Goal: Obtain resource: Download file/media

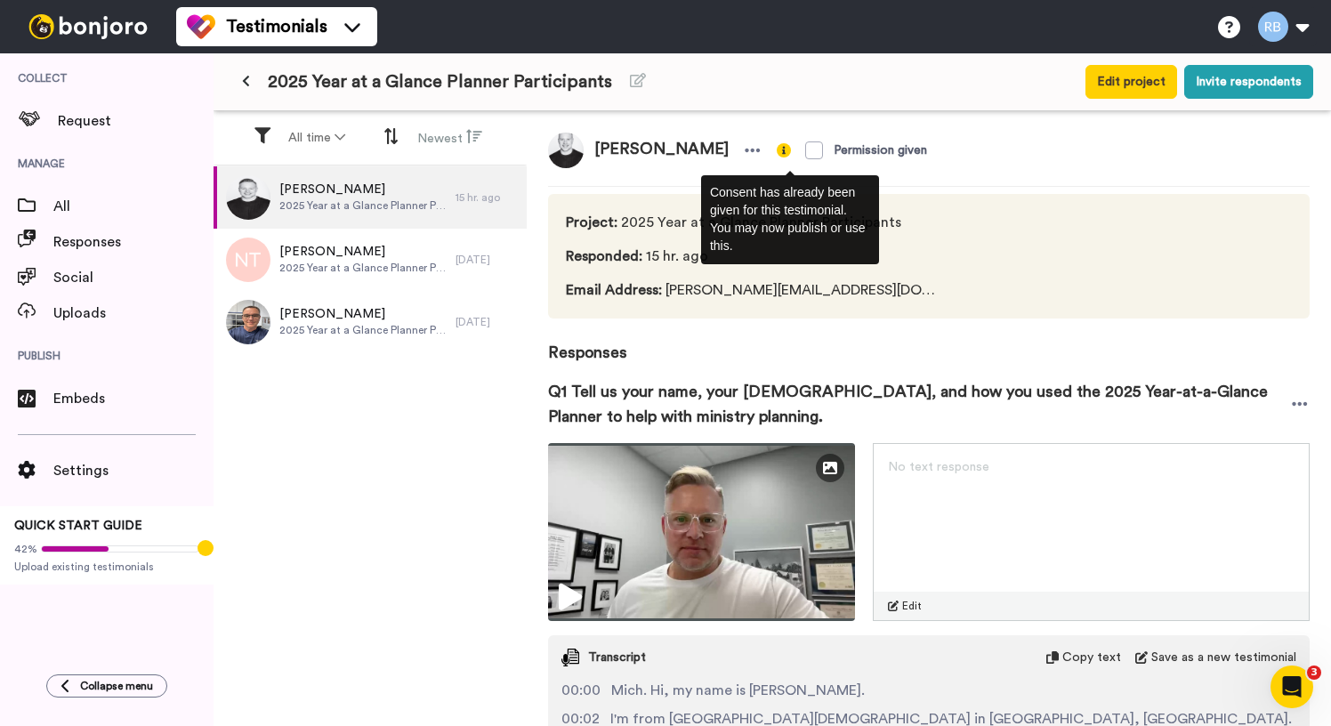
click at [777, 150] on img at bounding box center [784, 150] width 14 height 14
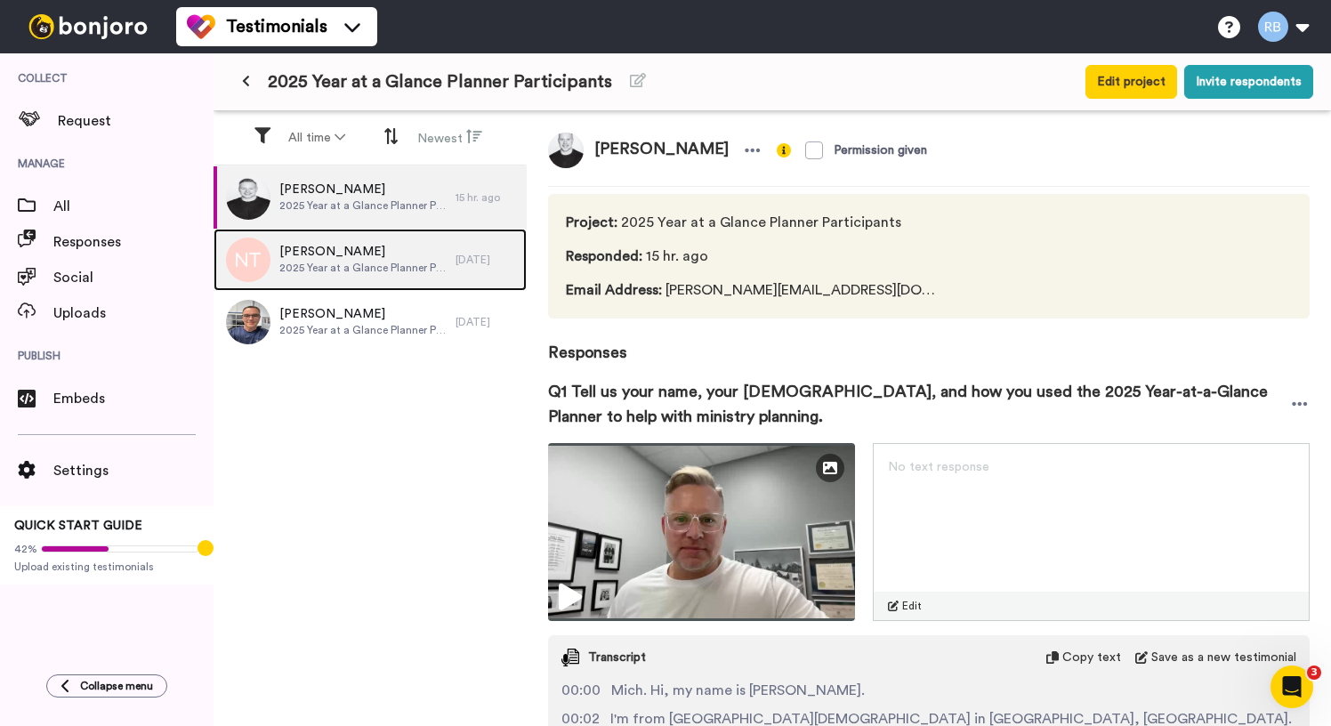
click at [421, 256] on span "[PERSON_NAME]" at bounding box center [362, 252] width 167 height 18
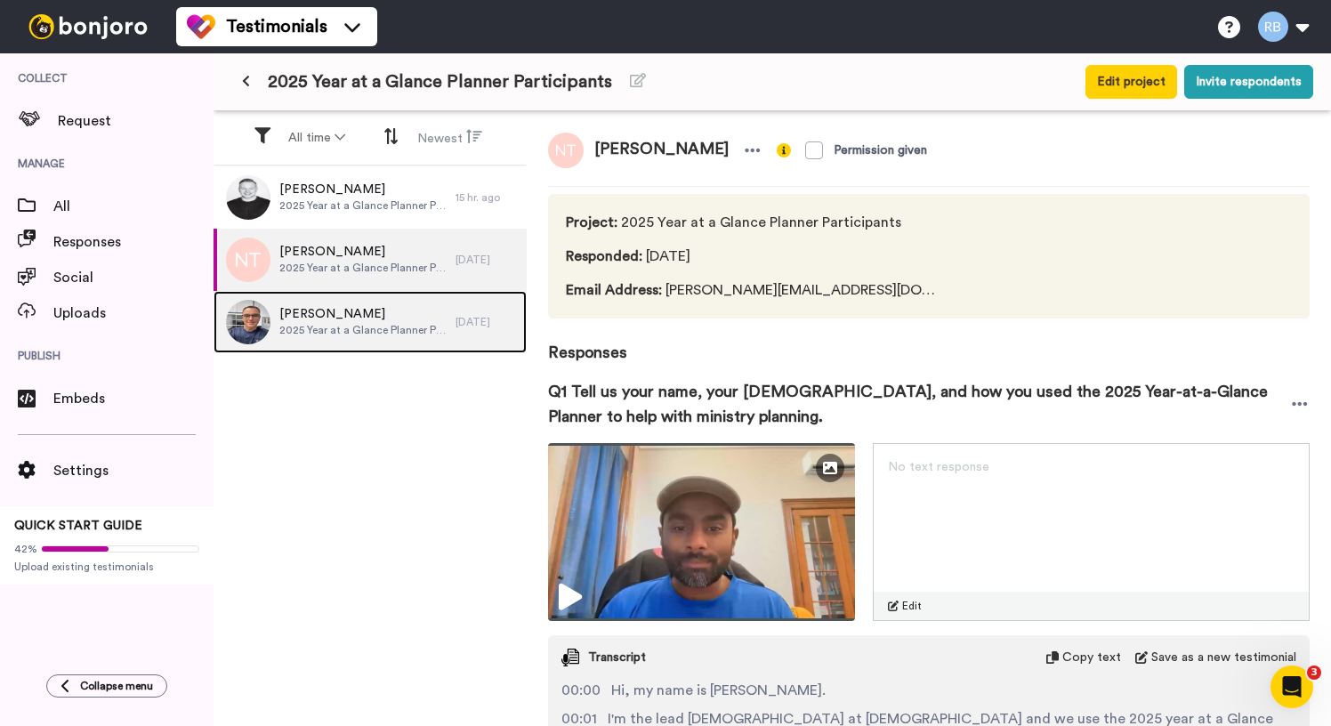
click at [438, 318] on span "[PERSON_NAME]" at bounding box center [362, 314] width 167 height 18
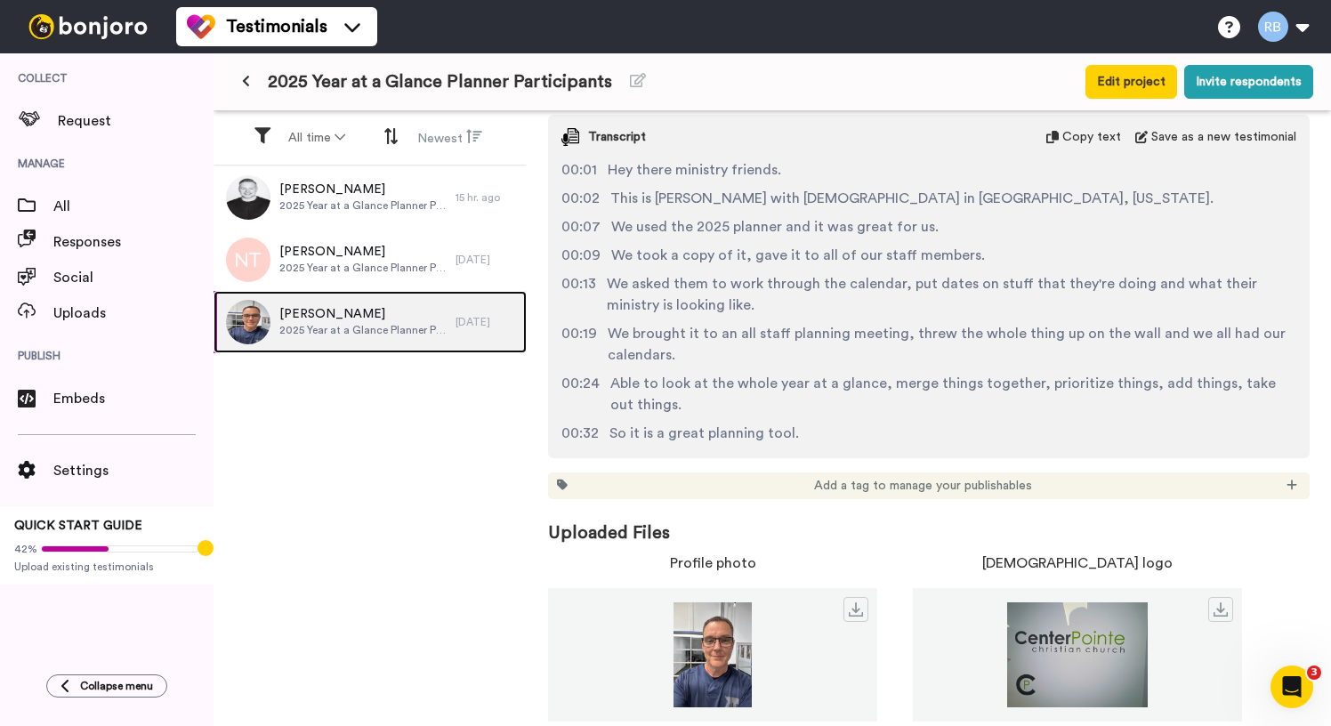
scroll to position [120, 0]
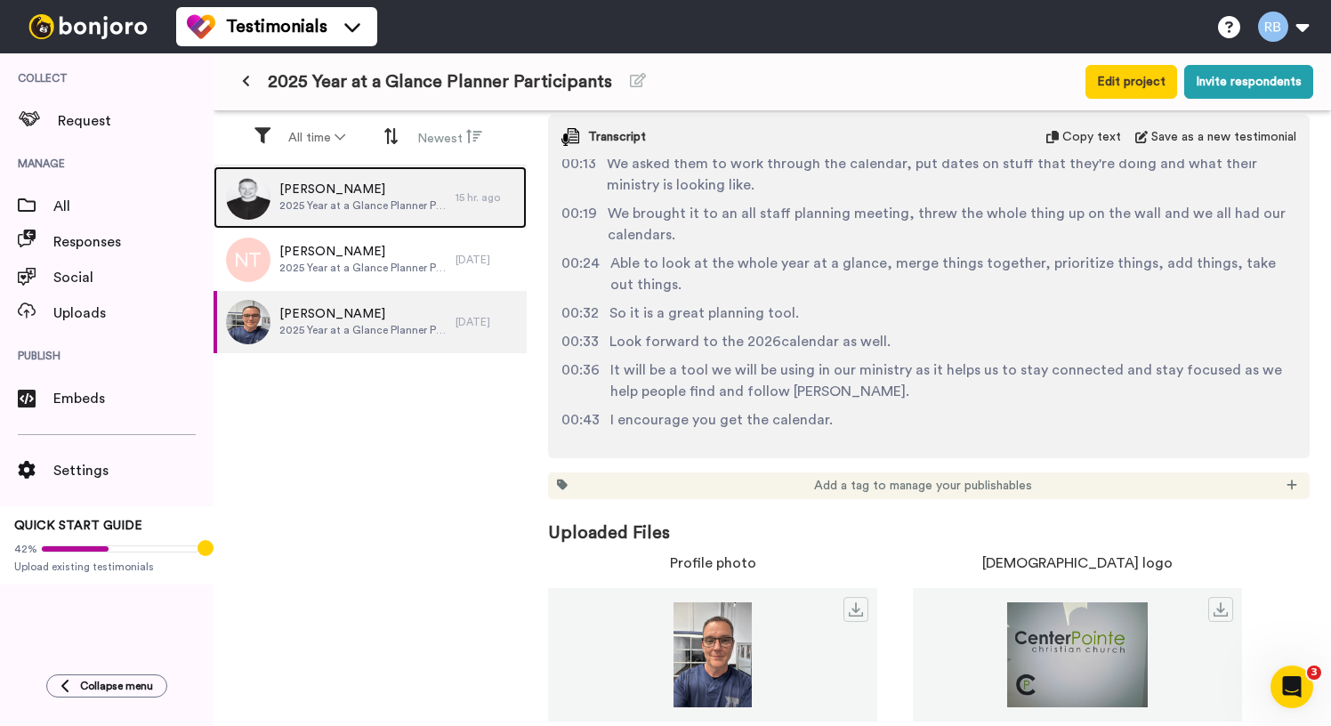
click at [447, 198] on div "[PERSON_NAME] 2025 Year at a Glance Planner Participants" at bounding box center [335, 197] width 242 height 62
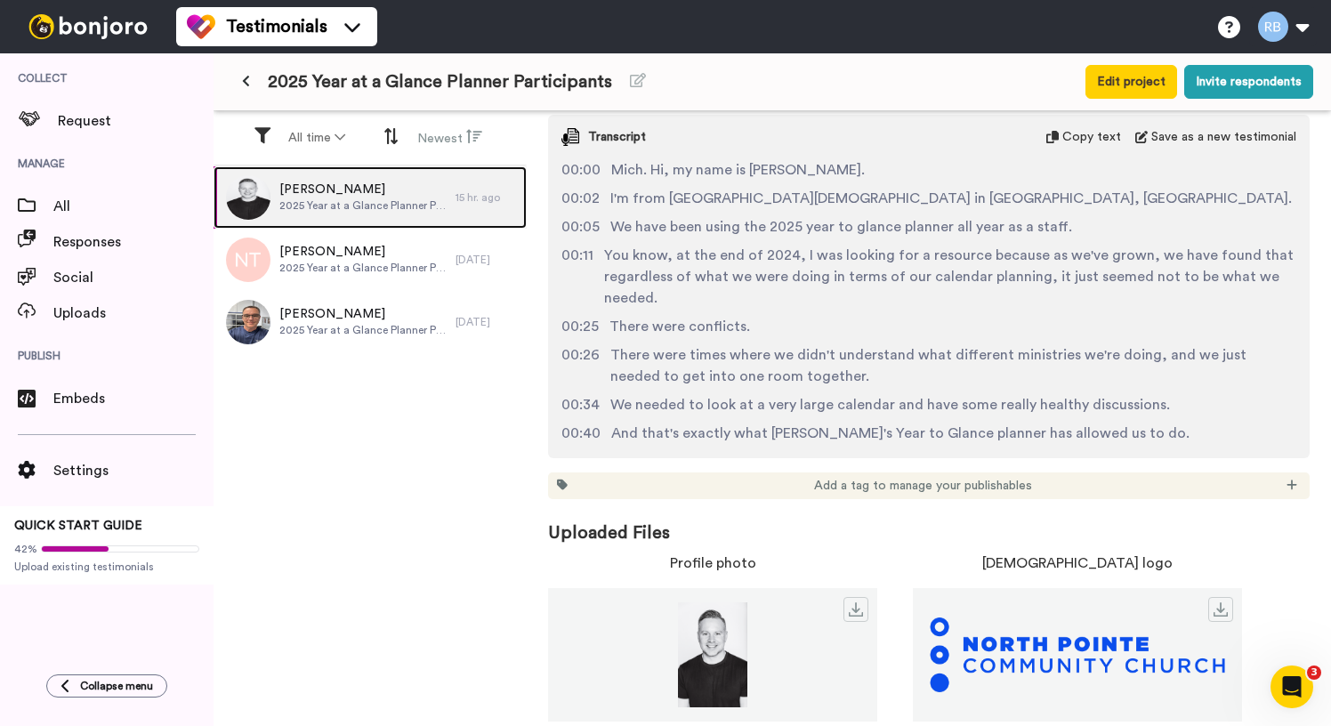
scroll to position [540, 0]
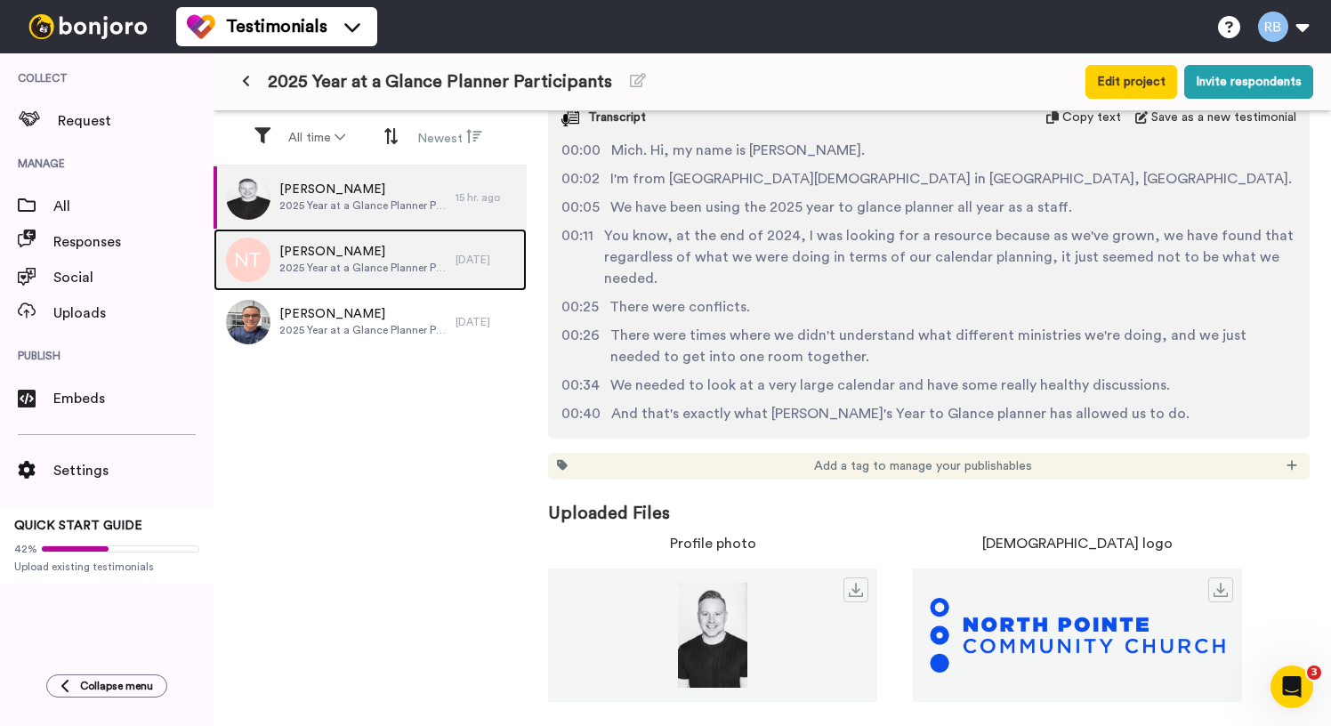
click at [405, 270] on span "2025 Year at a Glance Planner Participants" at bounding box center [362, 268] width 167 height 14
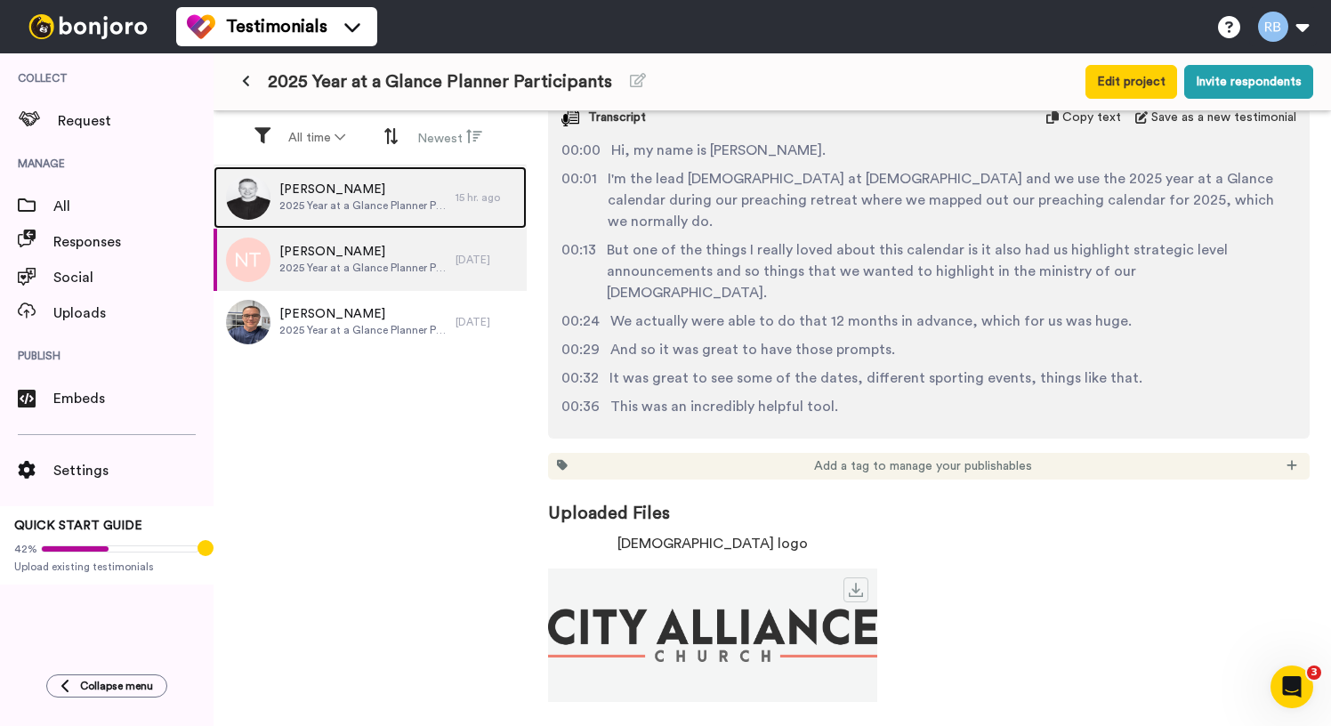
click at [420, 204] on span "2025 Year at a Glance Planner Participants" at bounding box center [362, 205] width 167 height 14
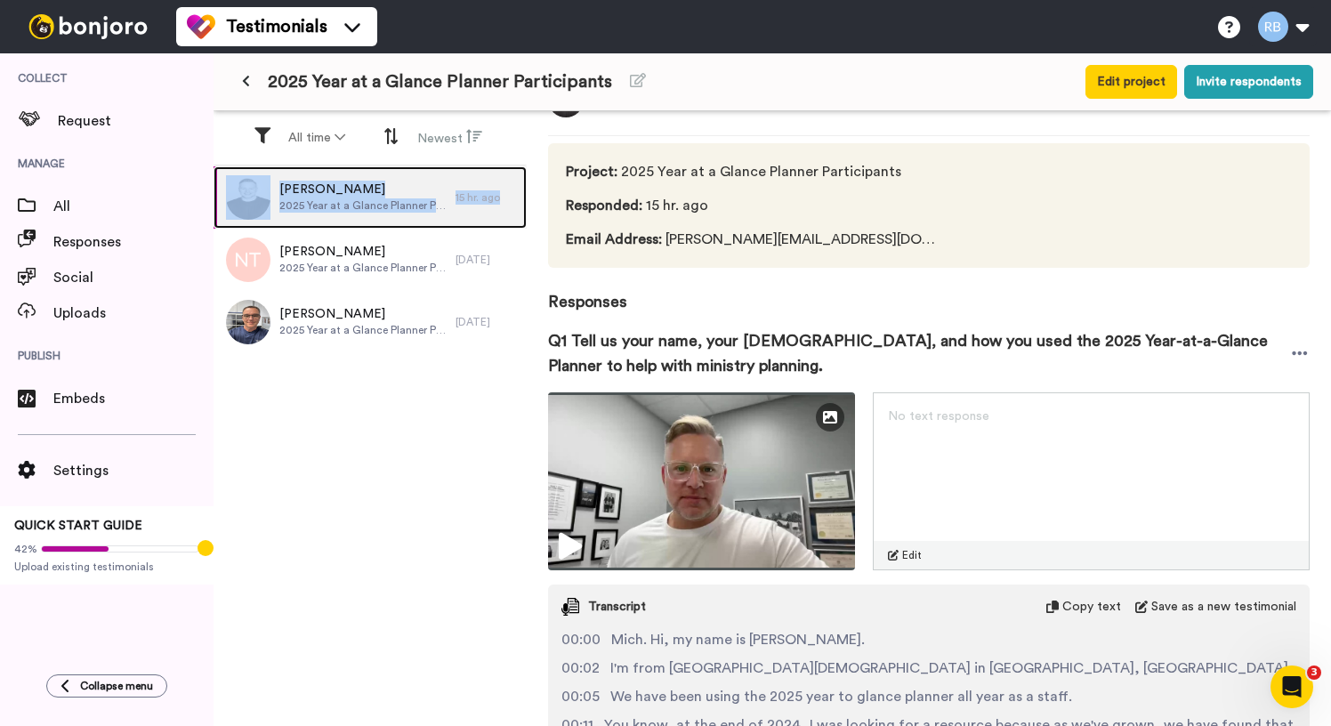
scroll to position [46, 0]
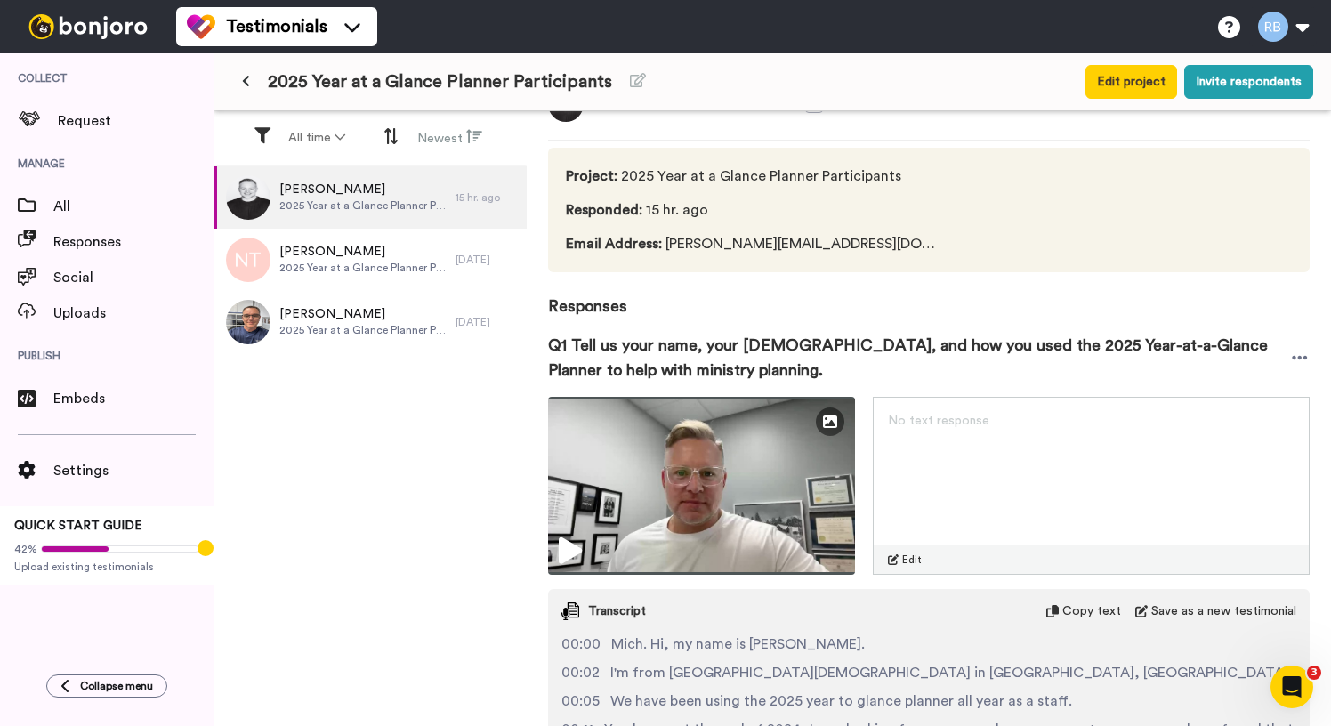
drag, startPoint x: 1298, startPoint y: 354, endPoint x: 1258, endPoint y: 341, distance: 42.2
click at [1298, 354] on icon at bounding box center [1300, 358] width 16 height 18
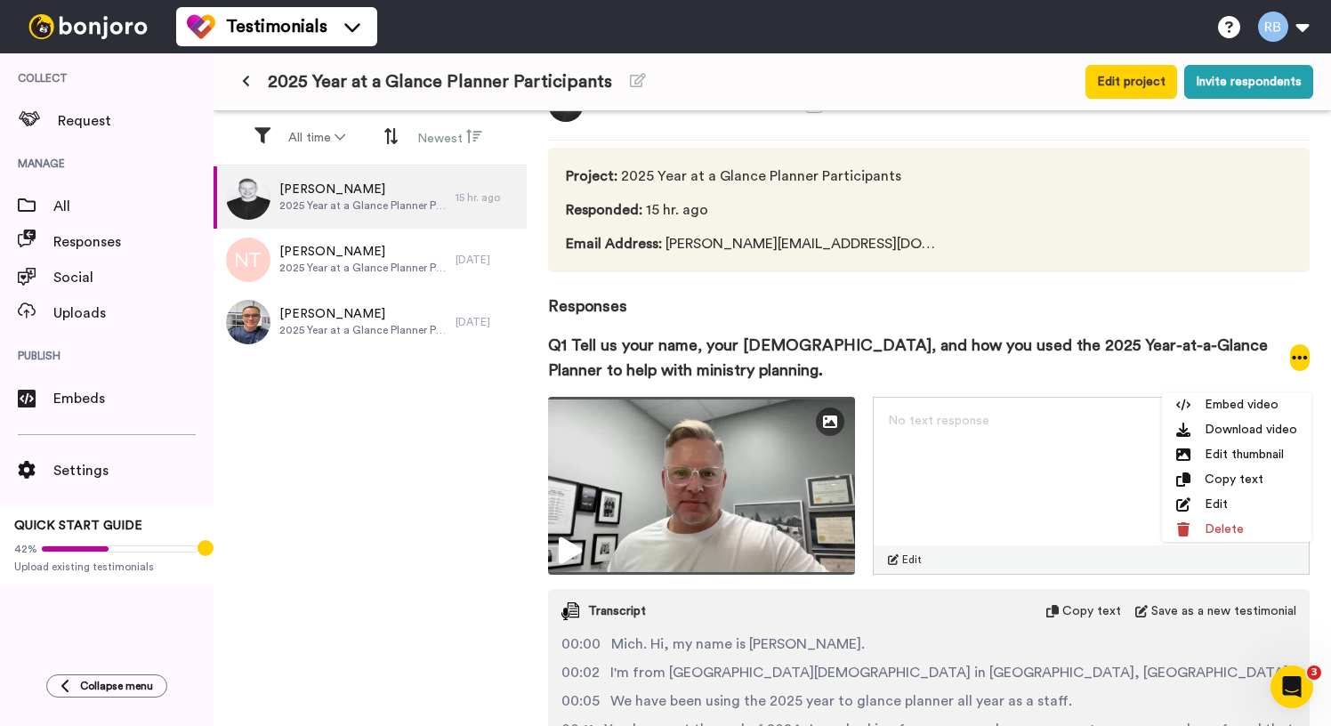
scroll to position [0, 0]
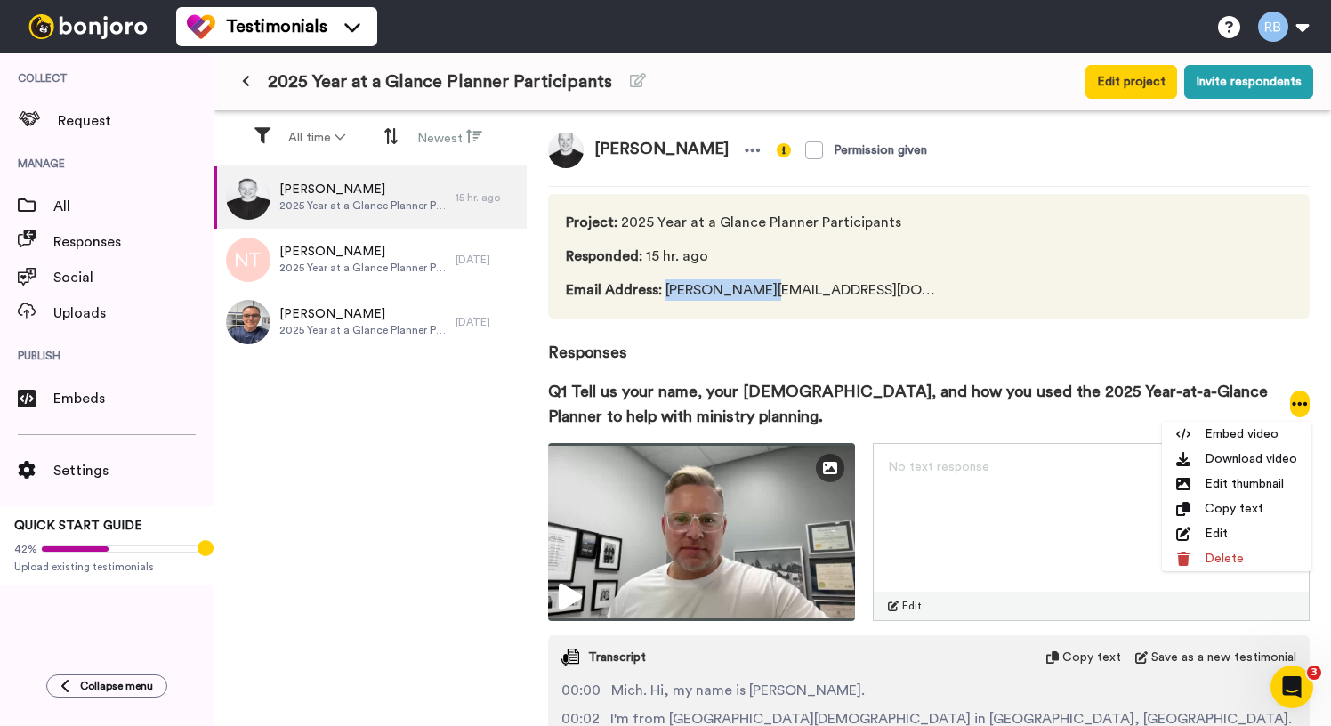
drag, startPoint x: 778, startPoint y: 287, endPoint x: 830, endPoint y: 169, distance: 128.3
click at [660, 292] on span "Email Address : [PERSON_NAME][EMAIL_ADDRESS][DOMAIN_NAME]" at bounding box center [752, 289] width 373 height 21
copy span "[PERSON_NAME][EMAIL_ADDRESS][DOMAIN_NAME]"
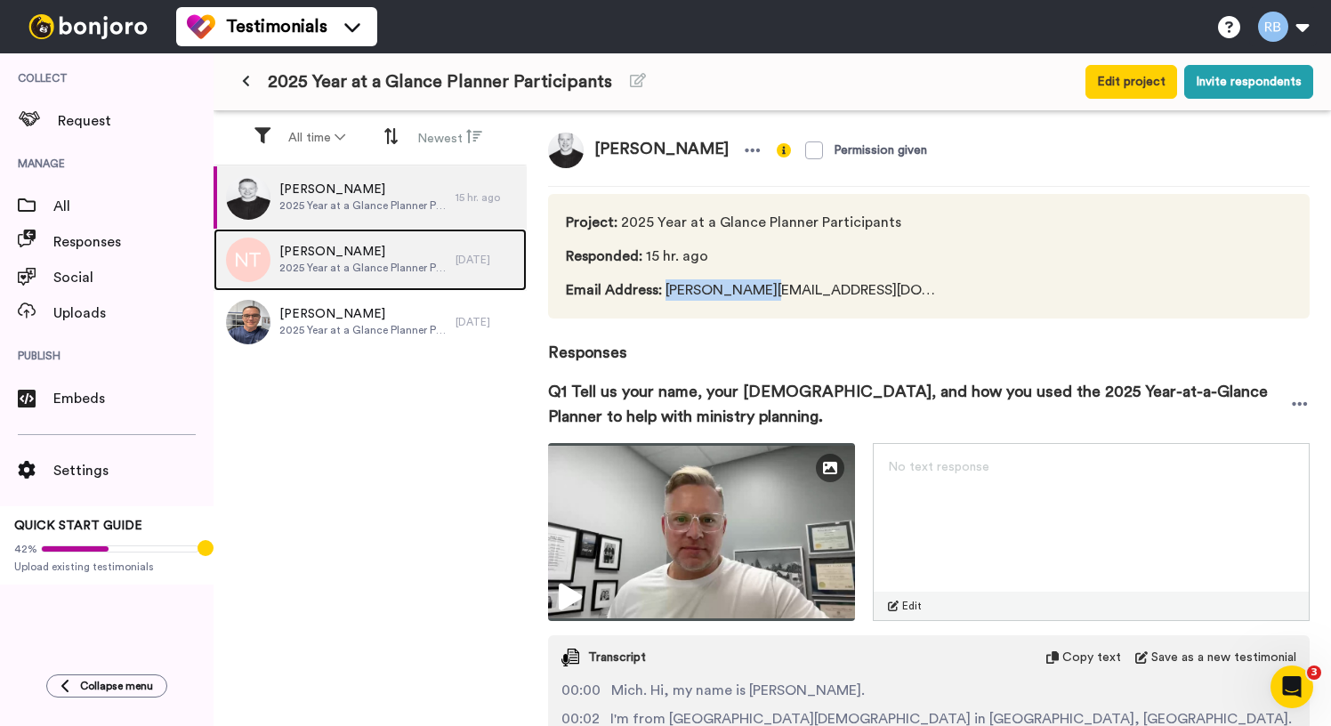
click at [393, 277] on div "[PERSON_NAME] 2025 Year at a Glance Planner Participants" at bounding box center [335, 260] width 242 height 62
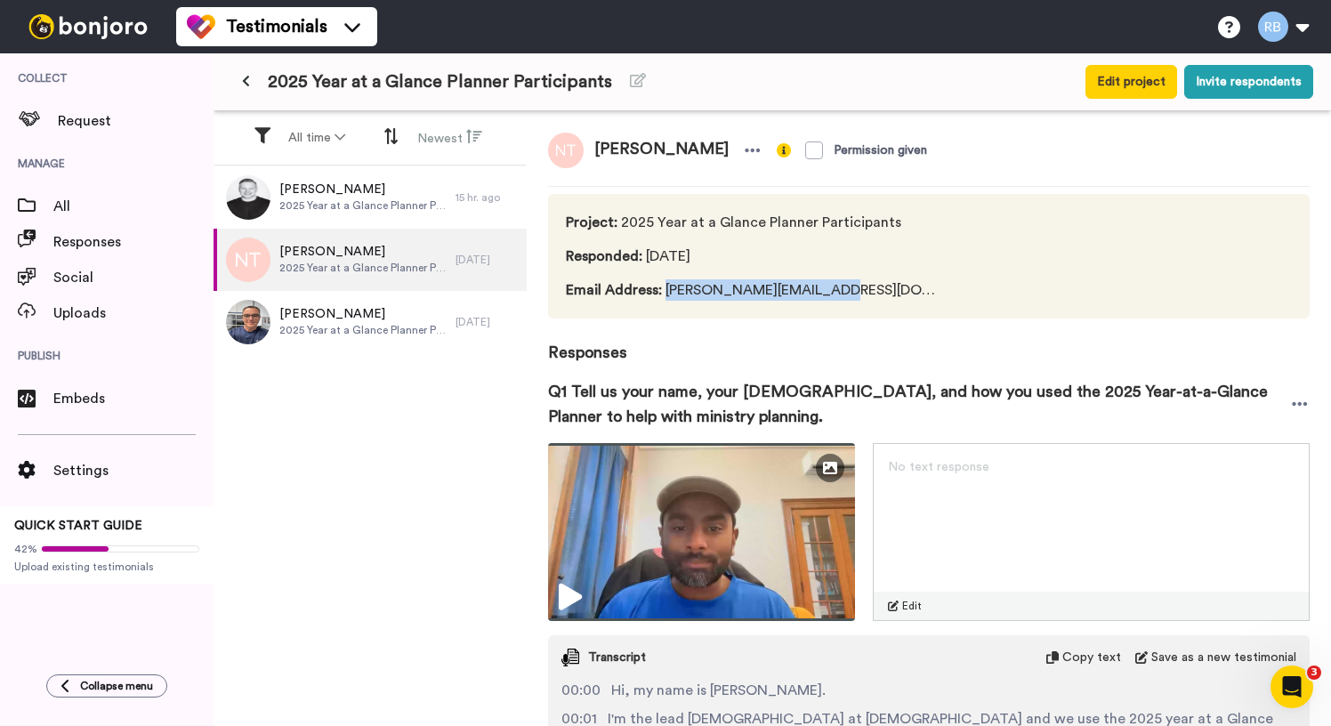
copy span "[PERSON_NAME][EMAIL_ADDRESS][DOMAIN_NAME]"
drag, startPoint x: 816, startPoint y: 292, endPoint x: 669, endPoint y: 295, distance: 146.9
click at [667, 295] on span "Email Address : [PERSON_NAME][EMAIL_ADDRESS][DOMAIN_NAME]" at bounding box center [752, 289] width 373 height 21
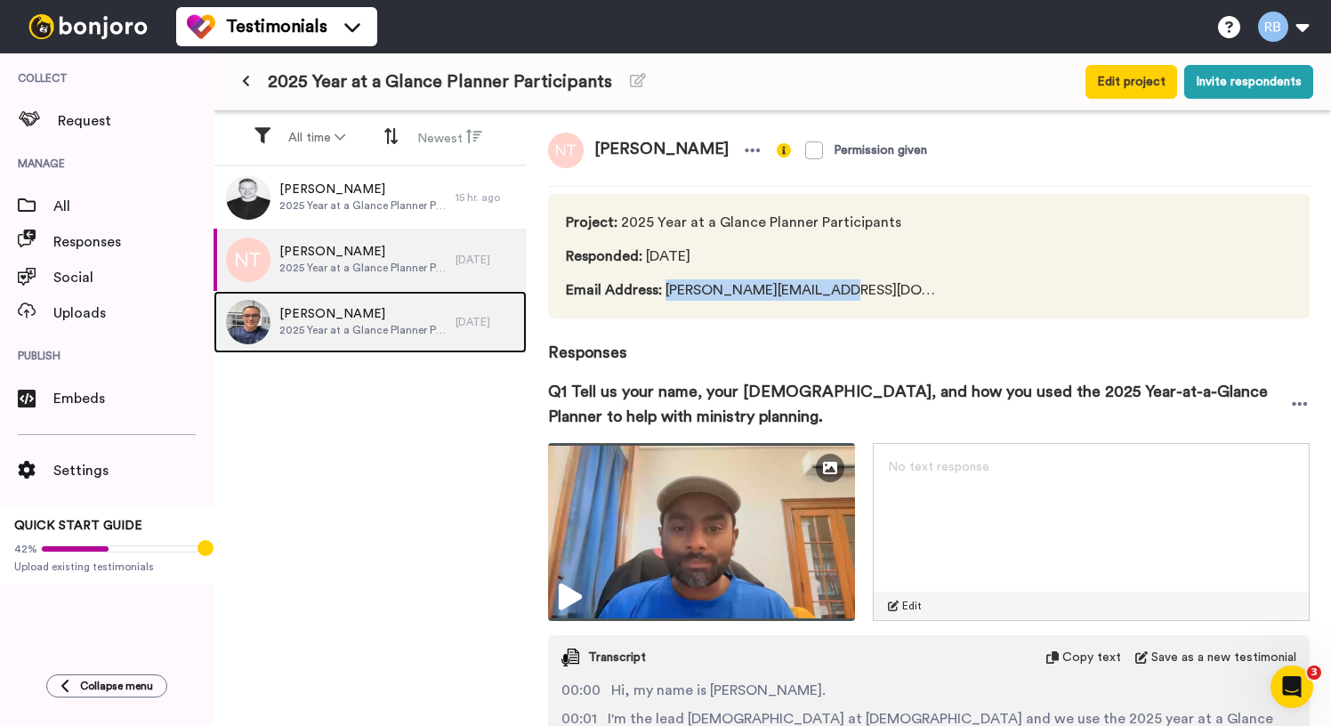
click at [409, 323] on span "2025 Year at a Glance Planner Participants" at bounding box center [362, 330] width 167 height 14
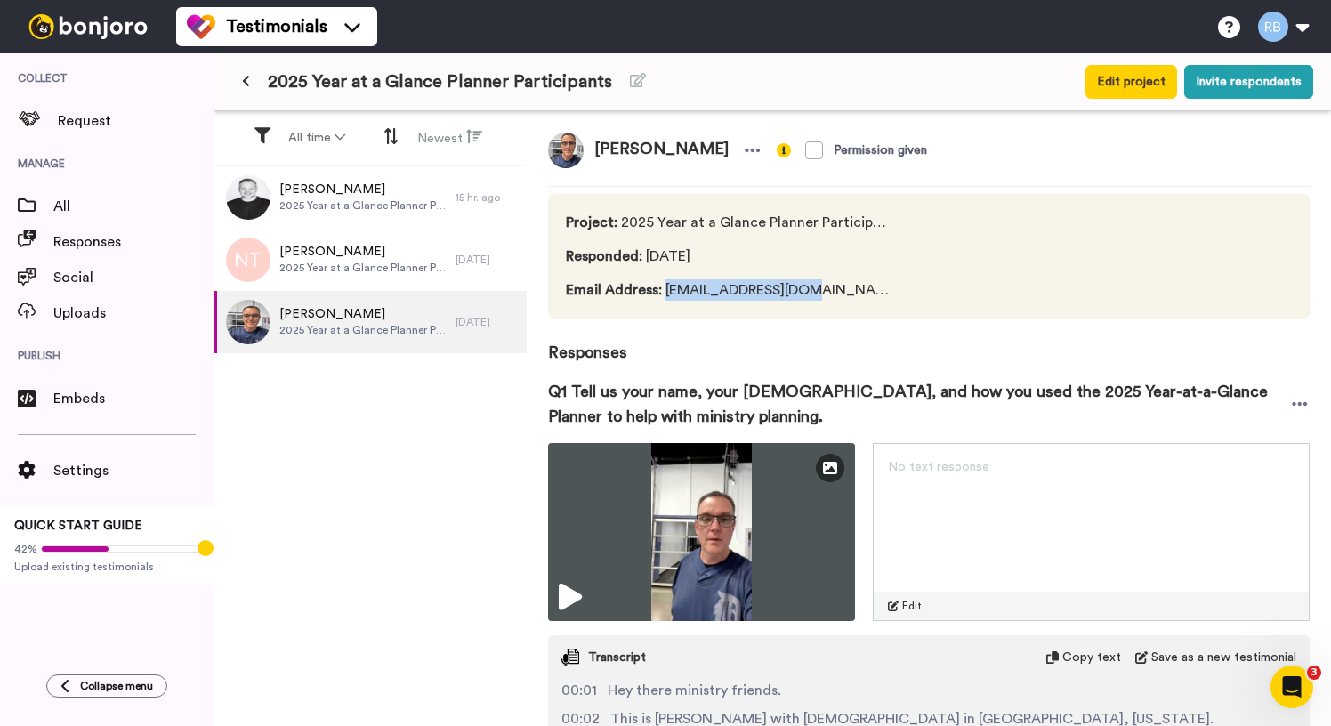
drag, startPoint x: 816, startPoint y: 289, endPoint x: 667, endPoint y: 295, distance: 149.6
click at [666, 295] on span "Email Address : [EMAIL_ADDRESS][DOMAIN_NAME]" at bounding box center [727, 289] width 323 height 21
copy span "[EMAIL_ADDRESS][DOMAIN_NAME]"
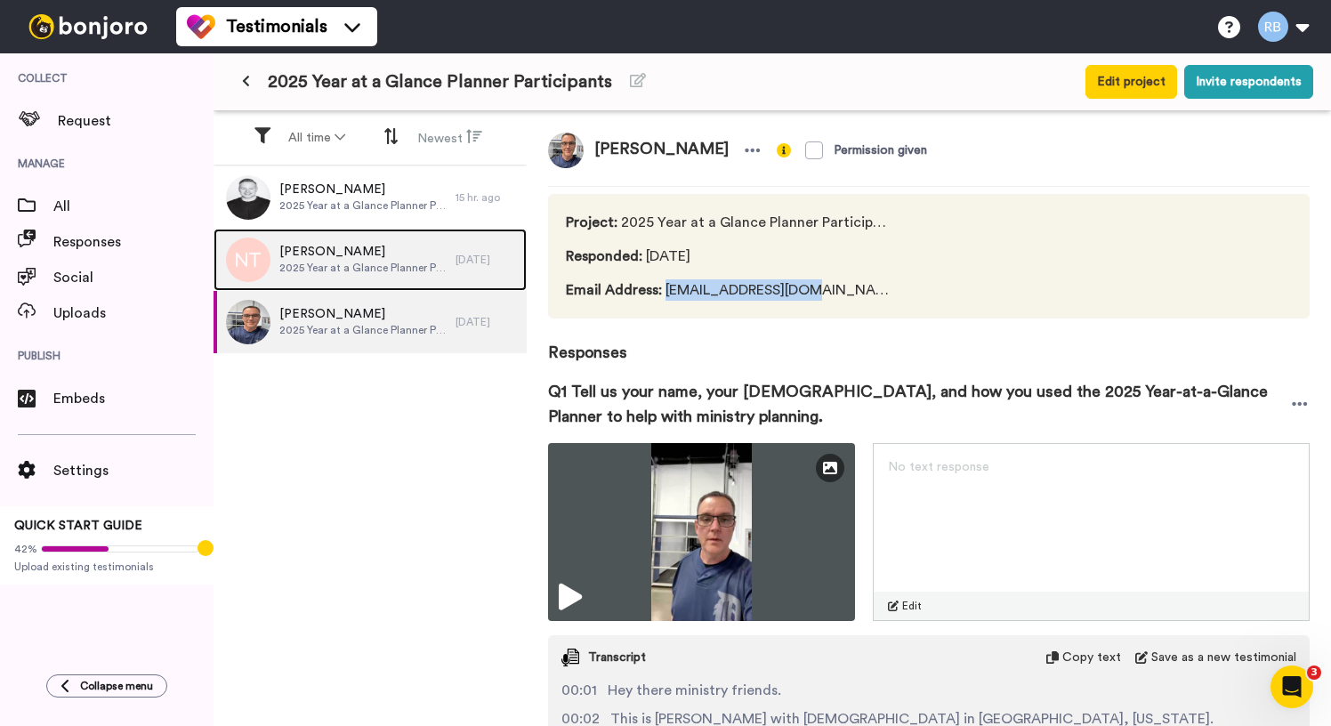
click at [422, 265] on span "2025 Year at a Glance Planner Participants" at bounding box center [362, 268] width 167 height 14
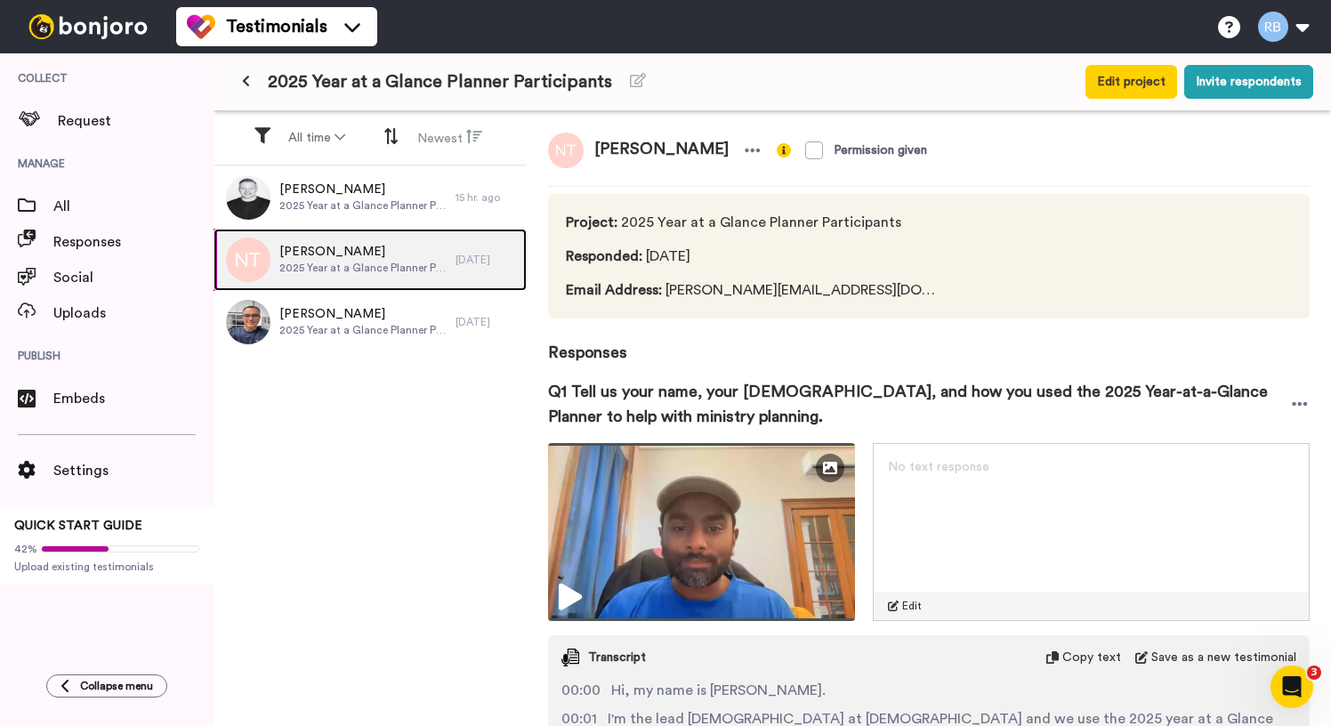
scroll to position [540, 0]
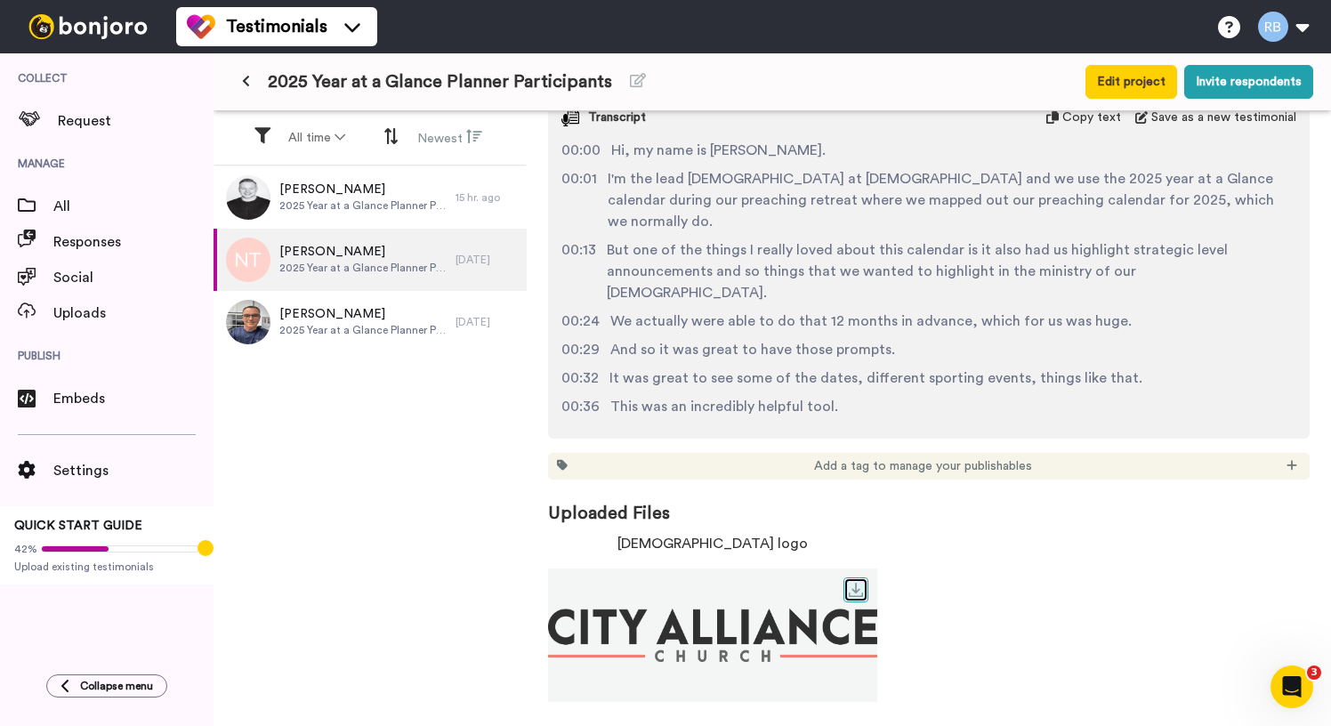
click at [854, 592] on icon at bounding box center [856, 590] width 14 height 14
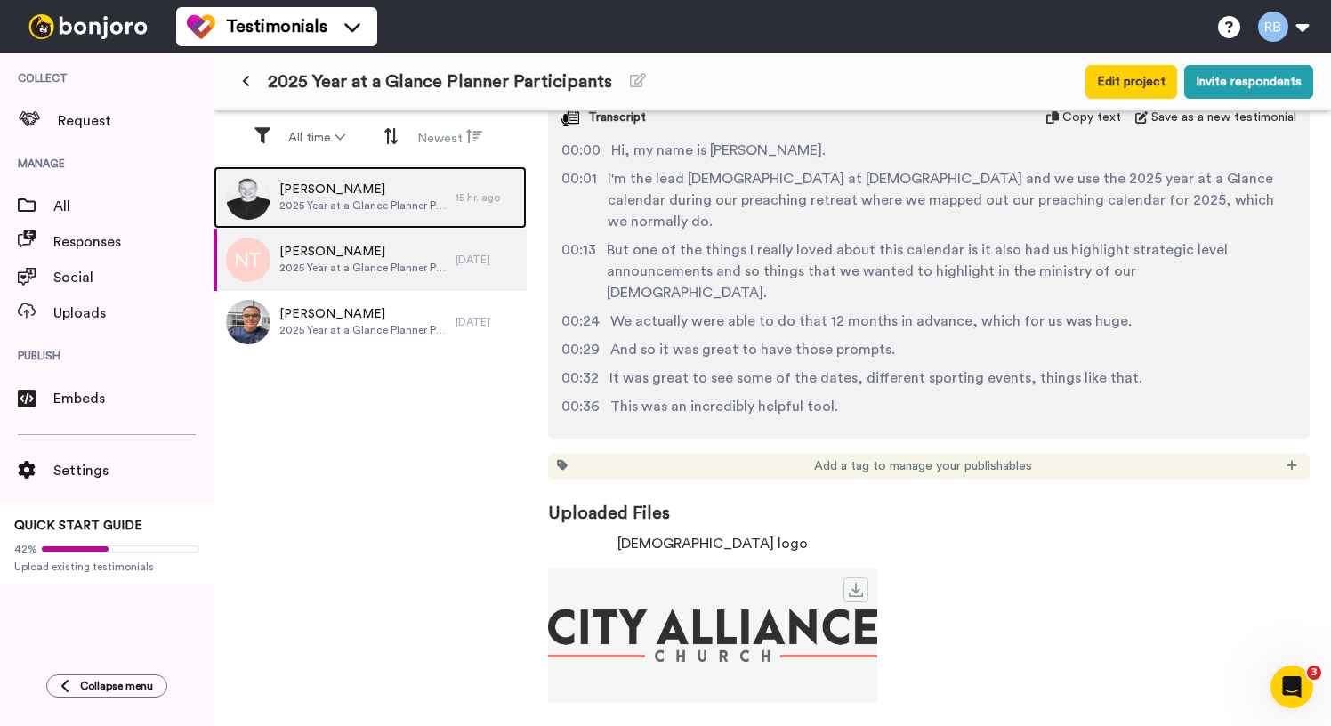
click at [407, 198] on span "2025 Year at a Glance Planner Participants" at bounding box center [362, 205] width 167 height 14
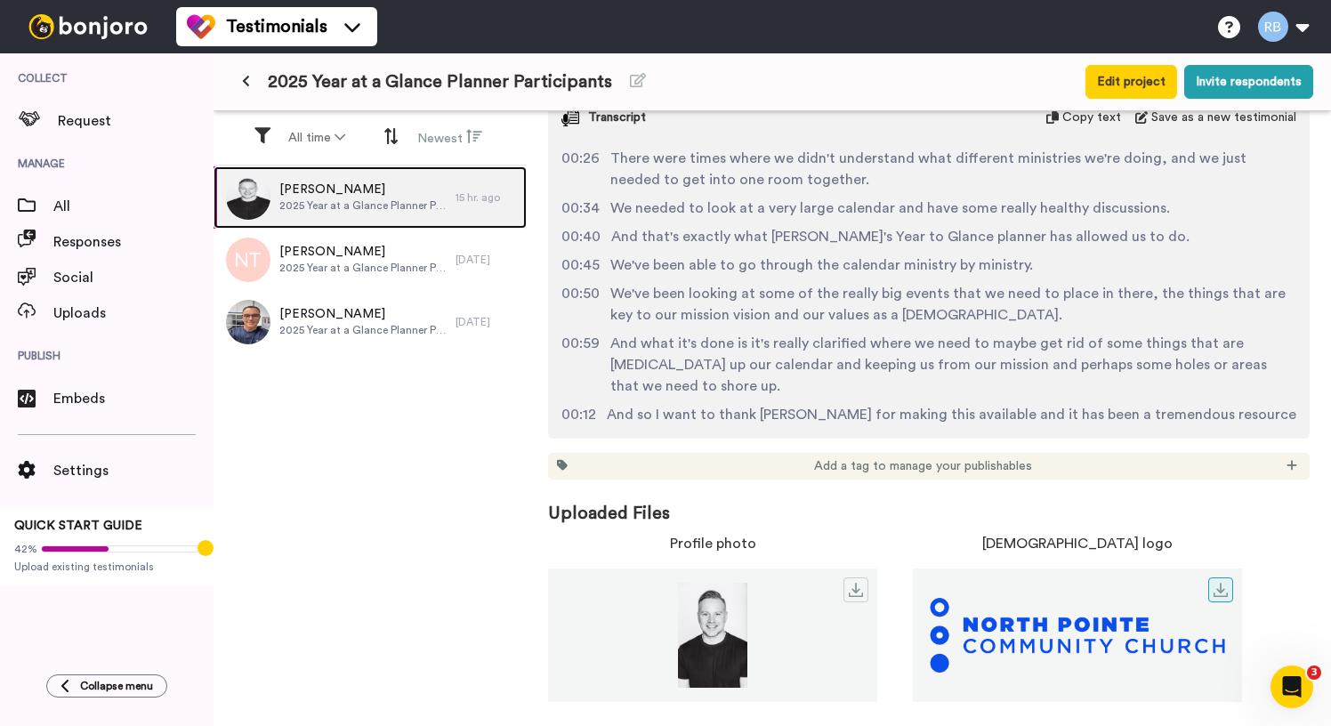
scroll to position [180, 0]
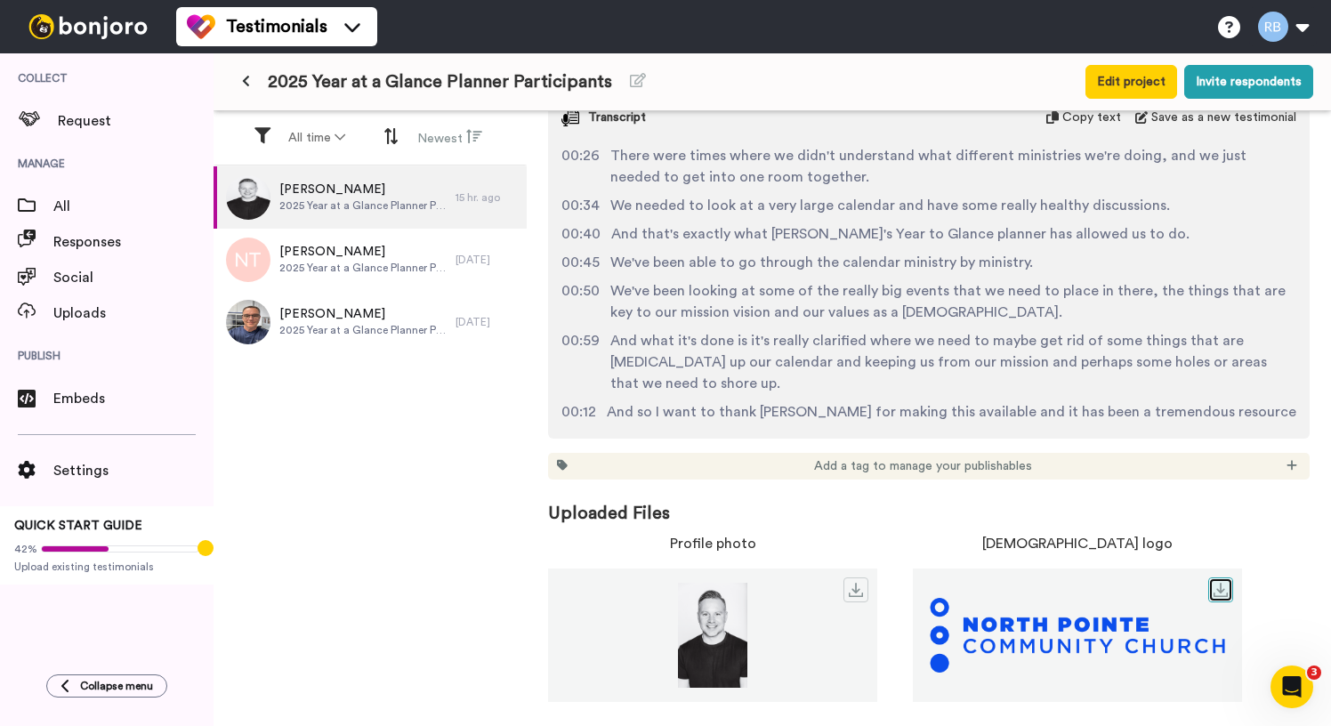
click at [1222, 585] on icon at bounding box center [1221, 590] width 14 height 14
